Goal: Task Accomplishment & Management: Use online tool/utility

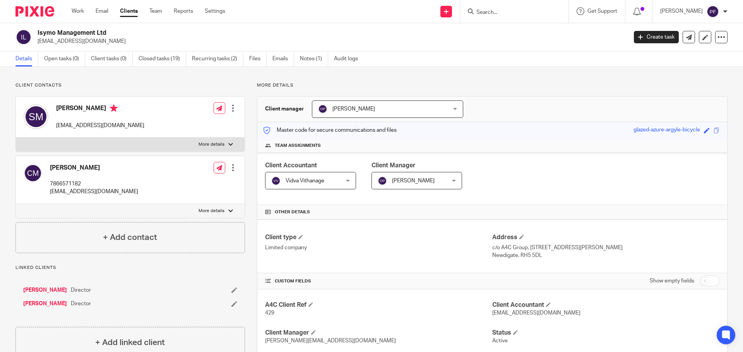
click at [490, 12] on input "Search" at bounding box center [511, 12] width 70 height 7
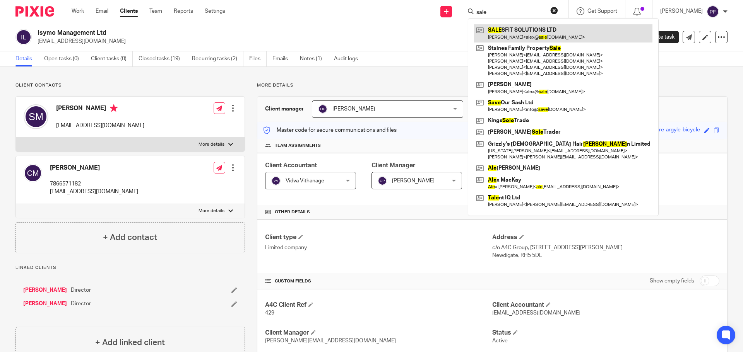
type input "sale"
click at [499, 35] on link at bounding box center [563, 33] width 178 height 18
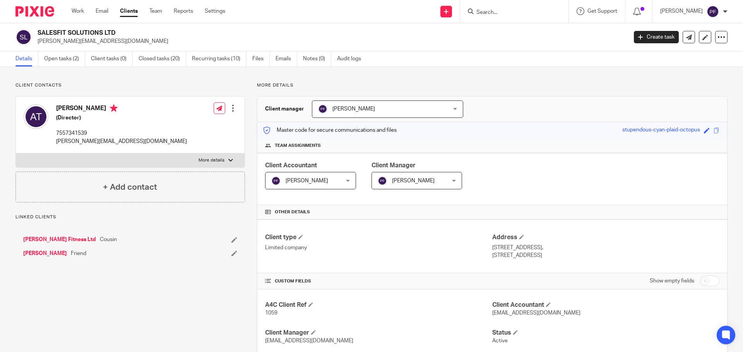
click at [65, 64] on link "Open tasks (2)" at bounding box center [64, 58] width 41 height 15
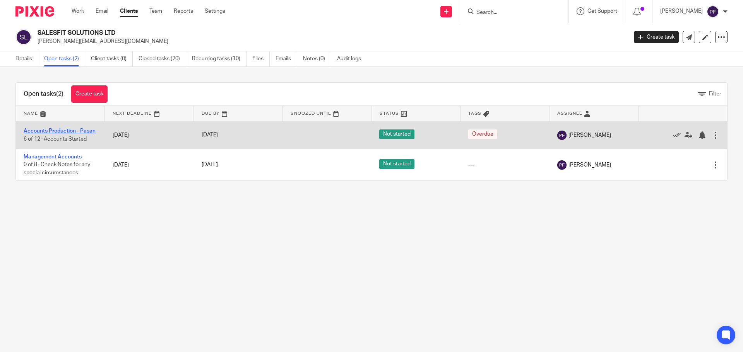
click at [39, 130] on link "Accounts Production - Pasan" at bounding box center [60, 130] width 72 height 5
